Goal: Communication & Community: Answer question/provide support

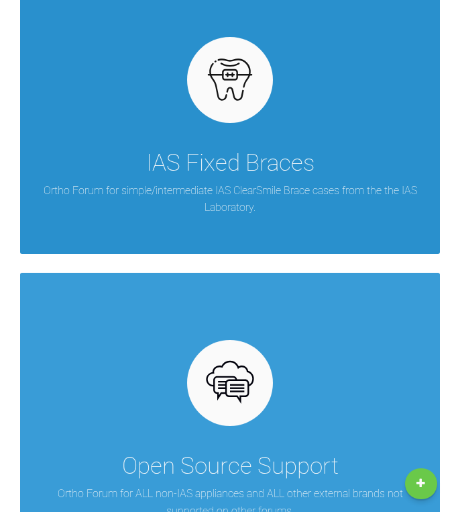
click at [179, 214] on div "IAS Fixed Braces Ortho Forum for simple/intermediate IAS ClearSmile Brace cases…" at bounding box center [230, 111] width 420 height 285
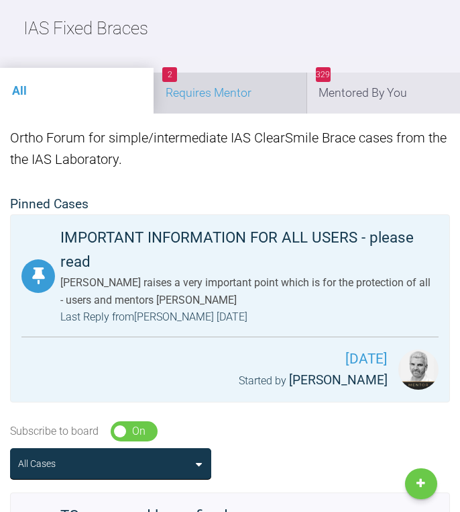
click at [245, 95] on li "2 Requires Mentor" at bounding box center [231, 92] width 154 height 41
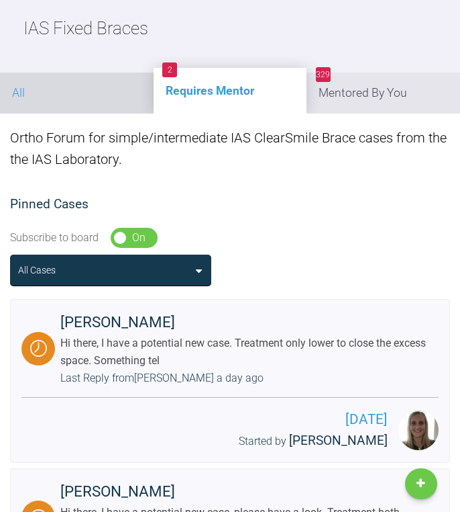
click at [93, 81] on li "All" at bounding box center [77, 92] width 154 height 41
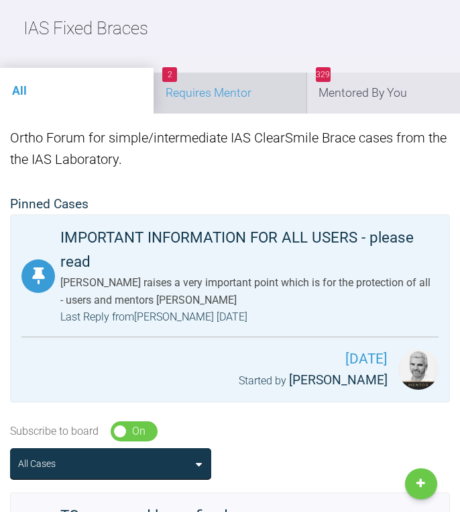
click at [216, 73] on li "2 Requires Mentor" at bounding box center [231, 92] width 154 height 41
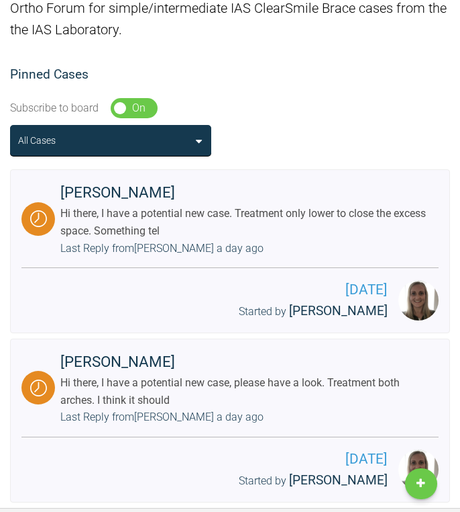
scroll to position [341, 0]
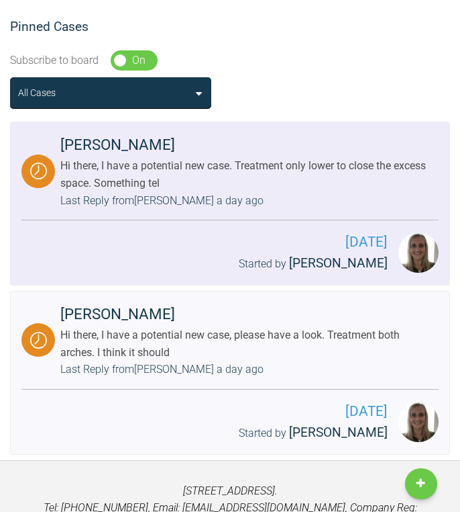
click at [175, 144] on div "[PERSON_NAME]" at bounding box center [246, 145] width 373 height 24
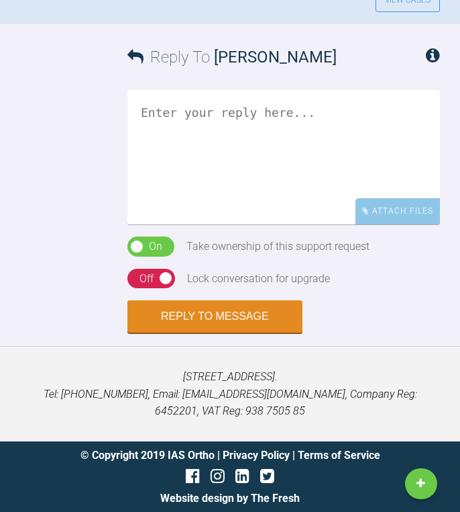
scroll to position [1499, 0]
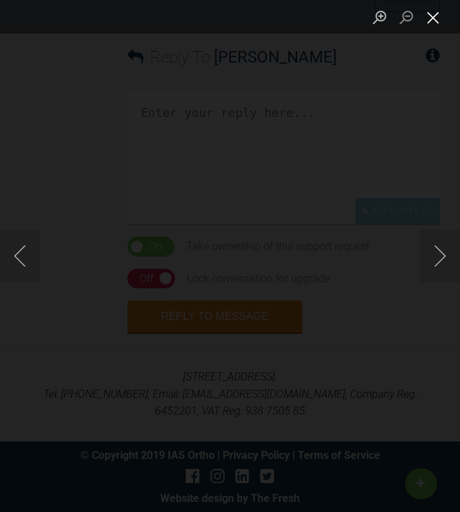
click at [438, 13] on button "Close lightbox" at bounding box center [433, 16] width 27 height 23
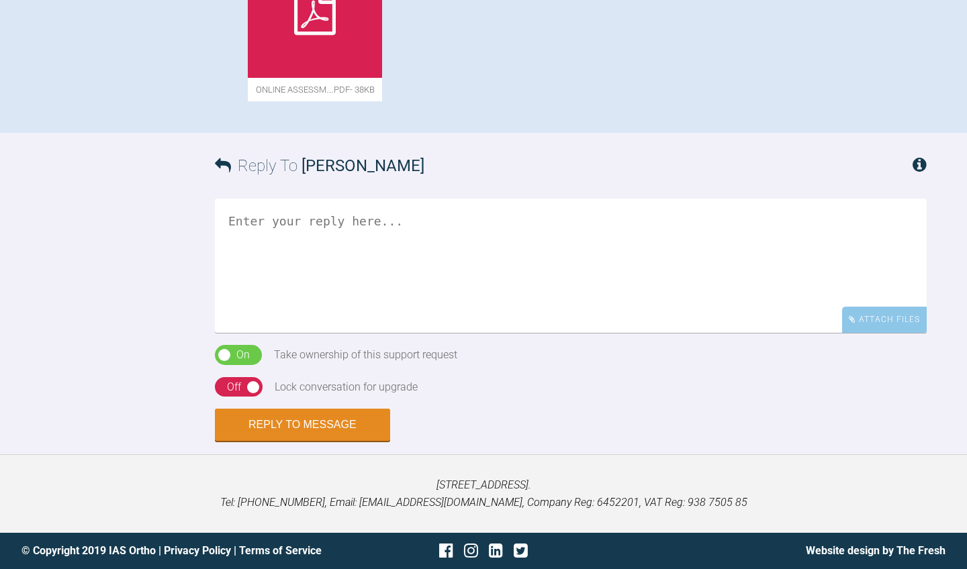
scroll to position [1526, 0]
click at [356, 242] on textarea at bounding box center [571, 266] width 712 height 134
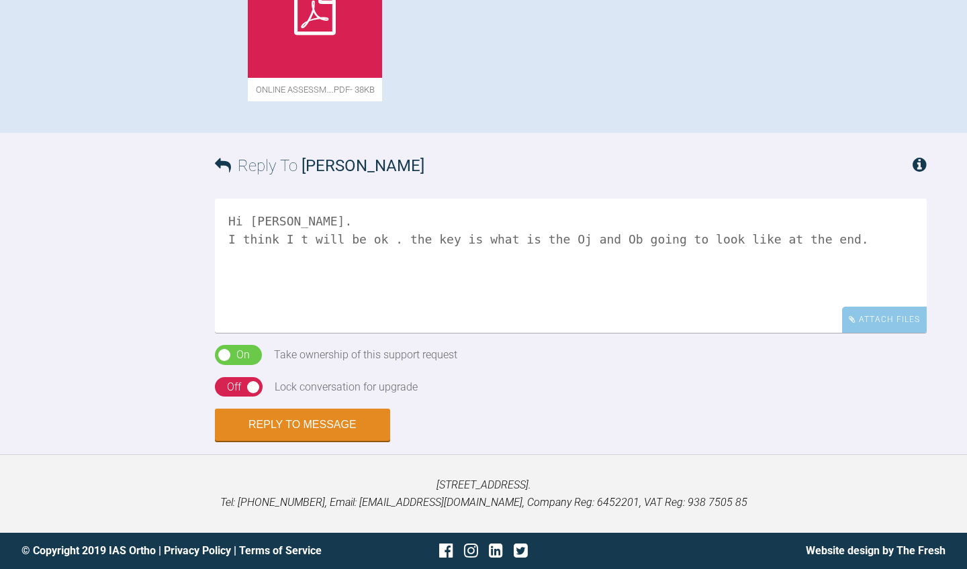
click at [341, 248] on textarea "Hi [PERSON_NAME]. I think I t will be ok . the key is what is the Oj and Ob goi…" at bounding box center [571, 266] width 712 height 134
click at [460, 250] on textarea "Hi [PERSON_NAME]. I think I t will be ok . The key is what is the Oj and Ob goi…" at bounding box center [571, 266] width 712 height 134
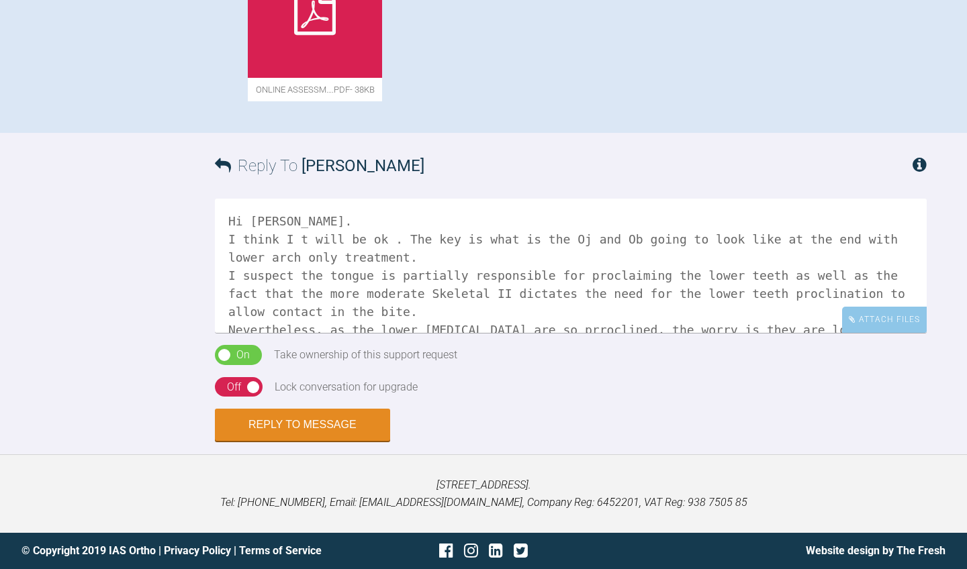
click at [460, 303] on textarea "Hi [PERSON_NAME]. I think I t will be ok . The key is what is the Oj and Ob goi…" at bounding box center [571, 266] width 712 height 134
click at [460, 299] on textarea "Hi [PERSON_NAME]. I think I t will be ok . The key is what is the Oj and Ob goi…" at bounding box center [571, 266] width 712 height 134
click at [460, 309] on textarea "Hi [PERSON_NAME]. I think I t will be ok . The key is what is the Oj and Ob goi…" at bounding box center [571, 266] width 712 height 134
type textarea "Hi [PERSON_NAME]. I think I t will be ok . The key is what is the Oj and Ob goi…"
